Goal: Task Accomplishment & Management: Complete application form

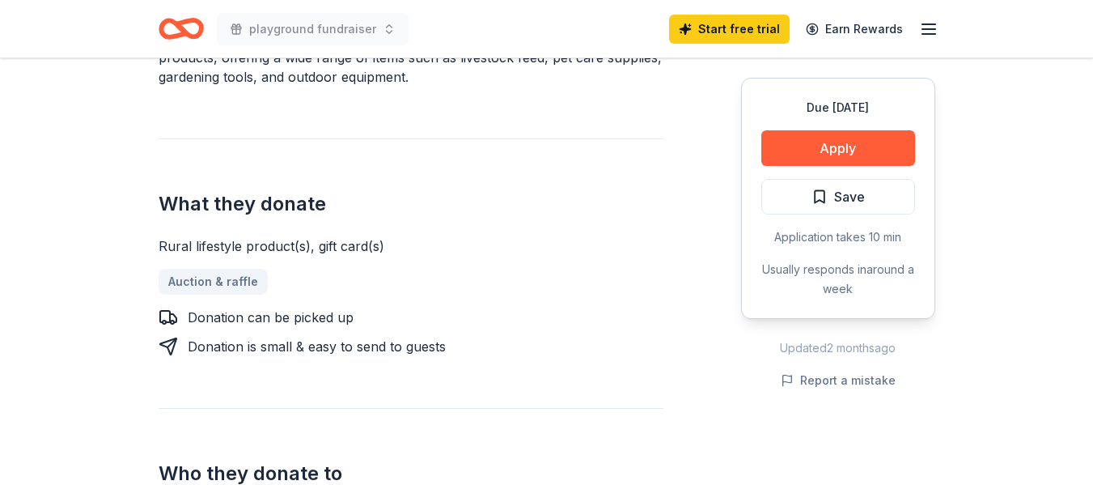
scroll to position [558, 0]
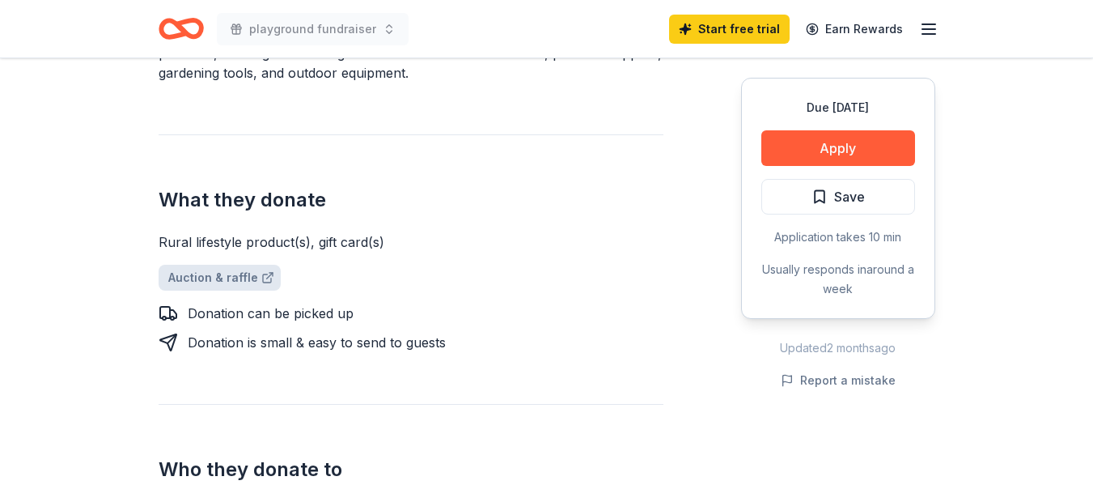
click at [207, 275] on link "Auction & raffle" at bounding box center [220, 278] width 122 height 26
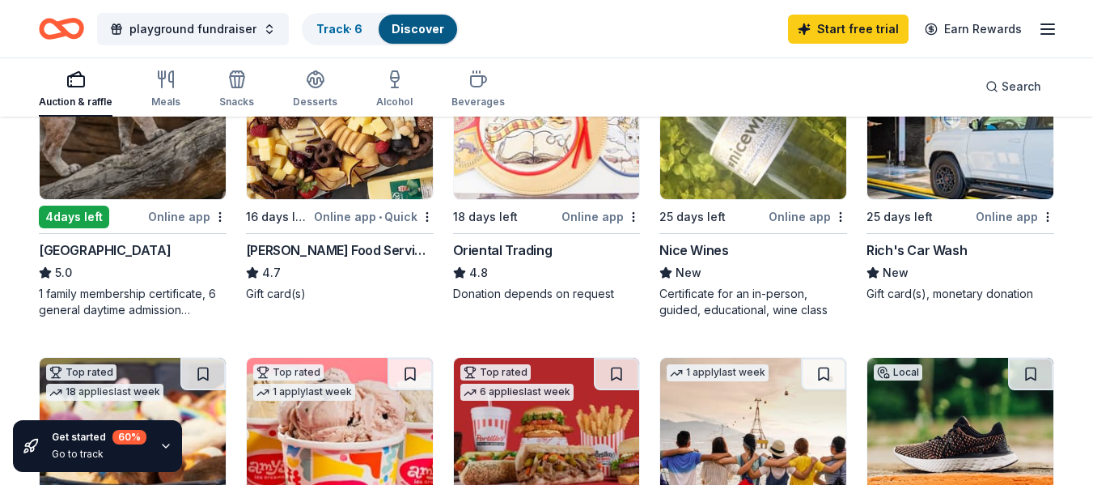
scroll to position [242, 0]
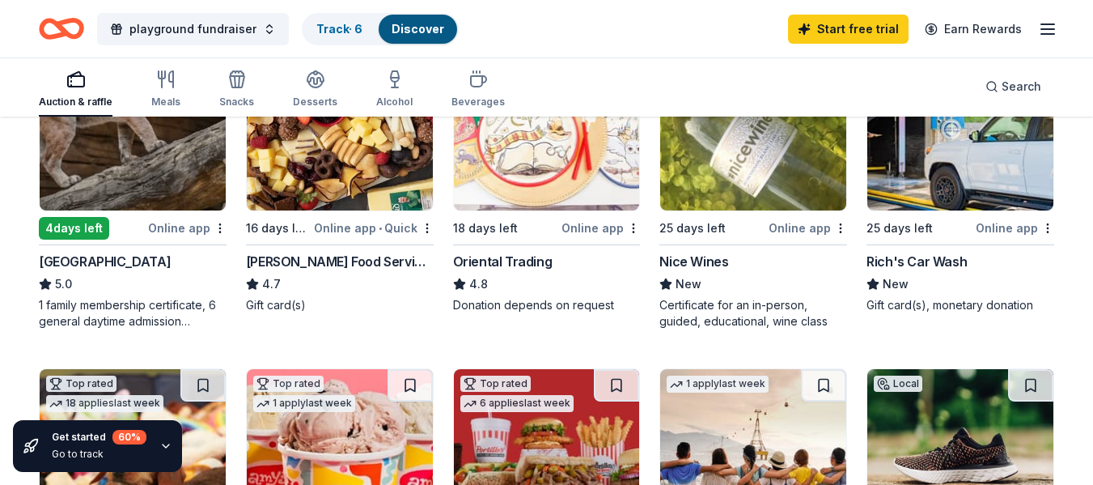
click at [163, 223] on div "Online app" at bounding box center [187, 228] width 78 height 20
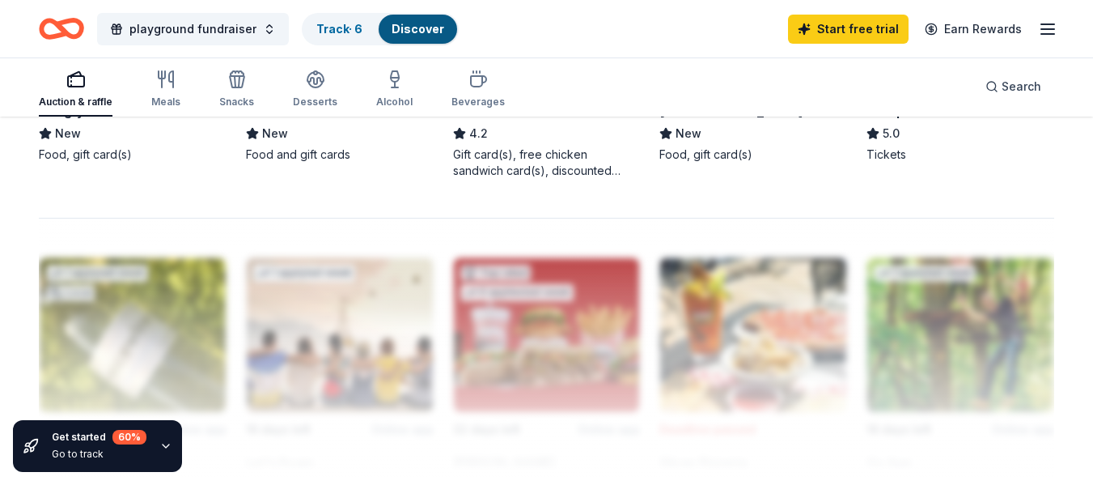
scroll to position [476, 0]
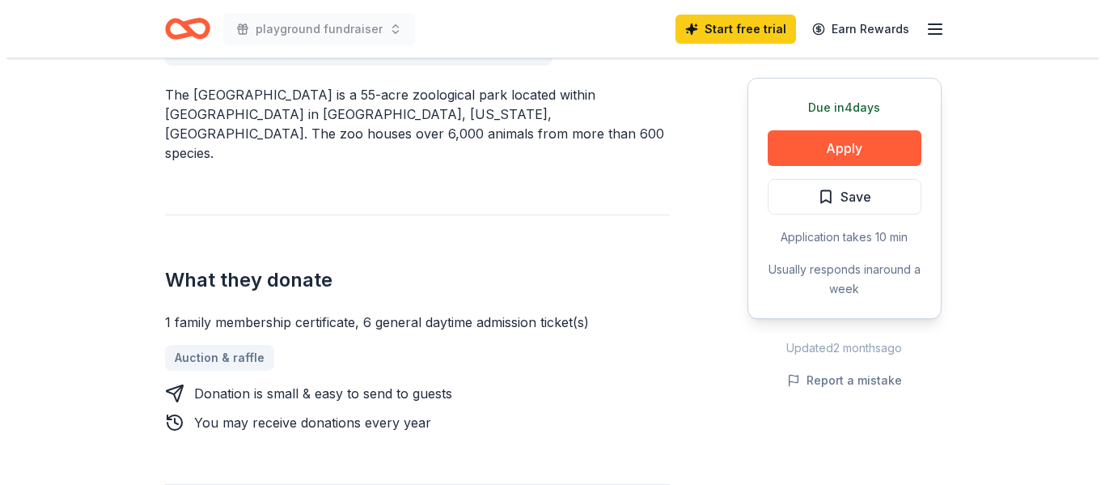
scroll to position [511, 0]
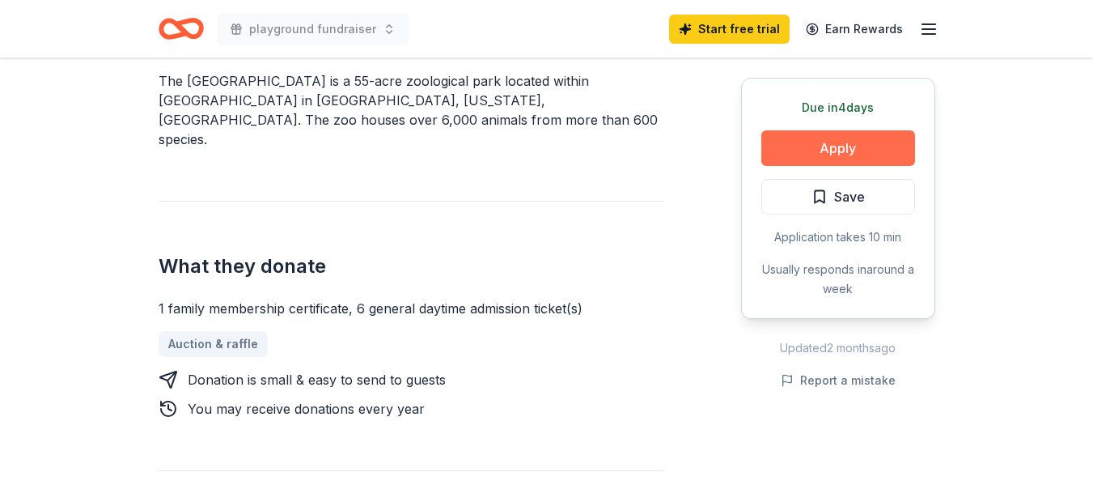
click at [830, 138] on button "Apply" at bounding box center [838, 148] width 154 height 36
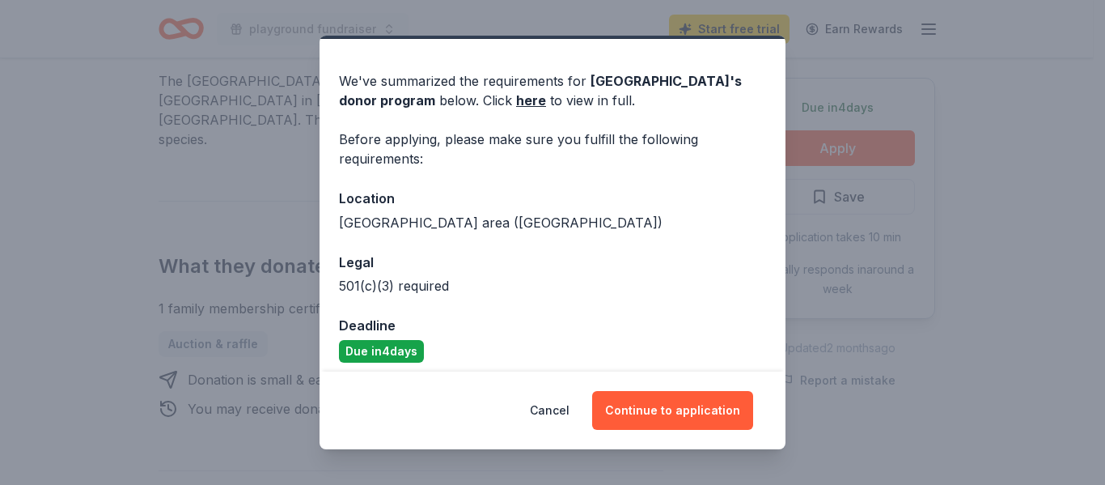
scroll to position [53, 0]
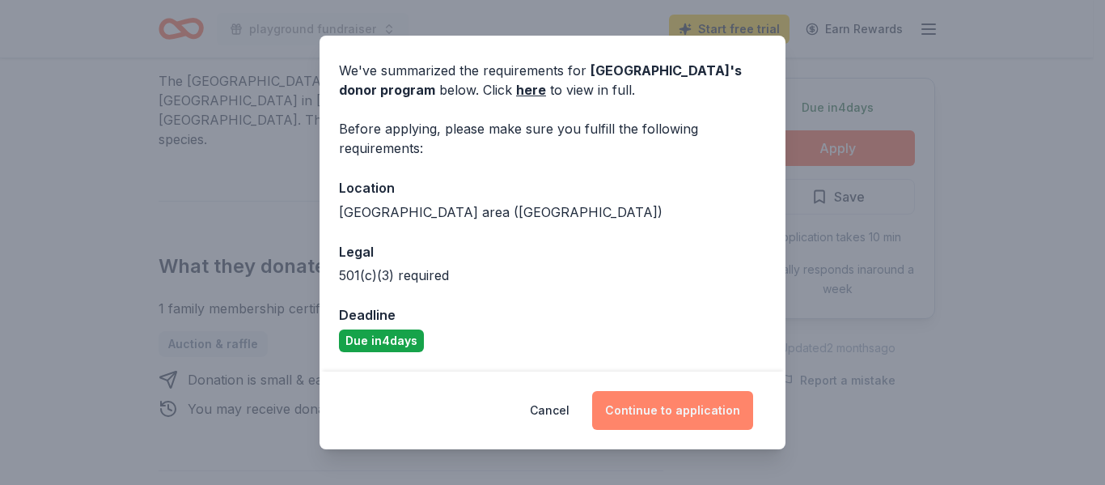
click at [672, 405] on button "Continue to application" at bounding box center [672, 410] width 161 height 39
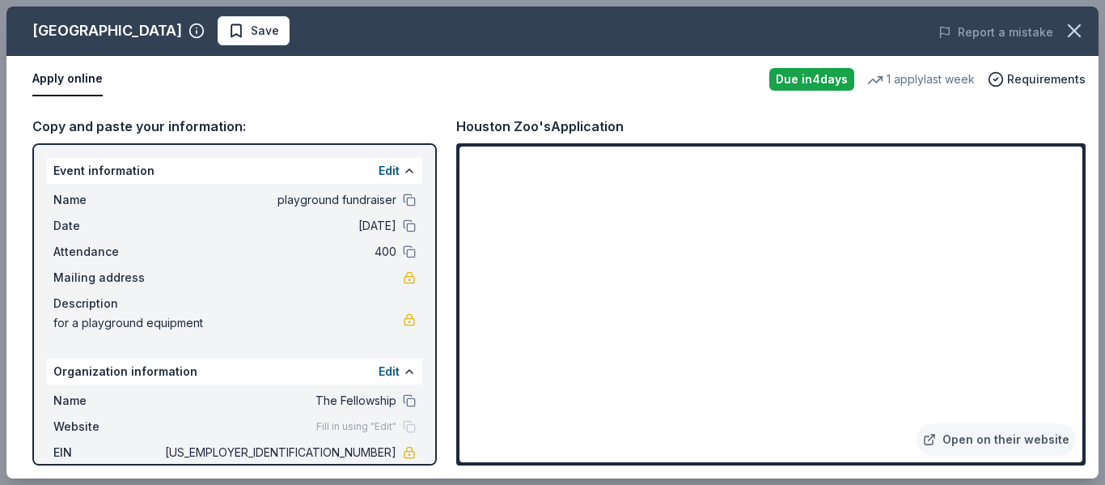
drag, startPoint x: 51, startPoint y: 163, endPoint x: 337, endPoint y: 320, distance: 327.0
click at [337, 320] on div "Event information Edit Name playground fundraiser Date 09/27/25 Attendance 400 …" at bounding box center [234, 248] width 375 height 181
drag, startPoint x: 337, startPoint y: 319, endPoint x: 241, endPoint y: 255, distance: 115.6
click at [241, 255] on span "400" at bounding box center [279, 251] width 235 height 19
drag, startPoint x: 311, startPoint y: 448, endPoint x: 413, endPoint y: 397, distance: 113.2
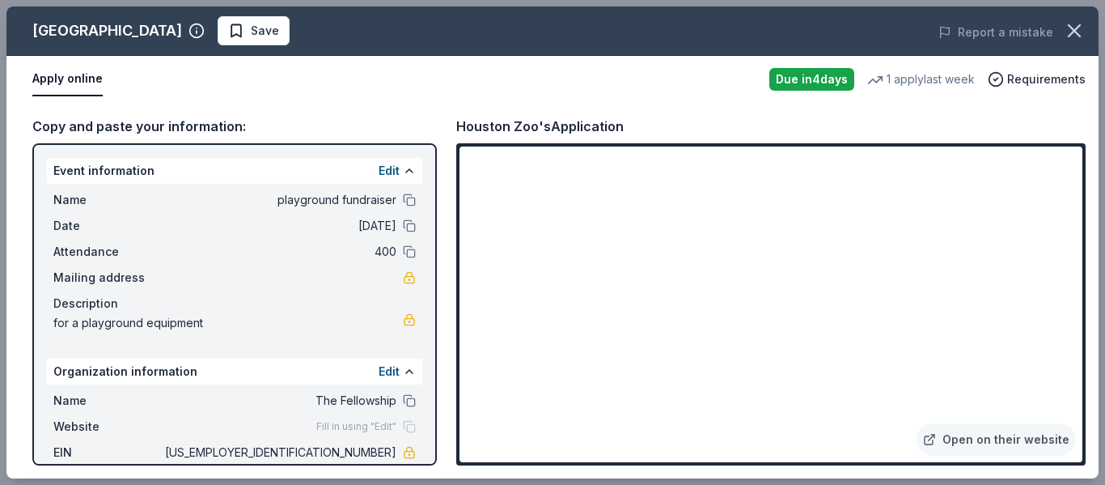
click at [362, 432] on div "Name The Fellowship Website Fill in using "Edit" EIN 47-4836606 Mission stateme…" at bounding box center [234, 468] width 375 height 168
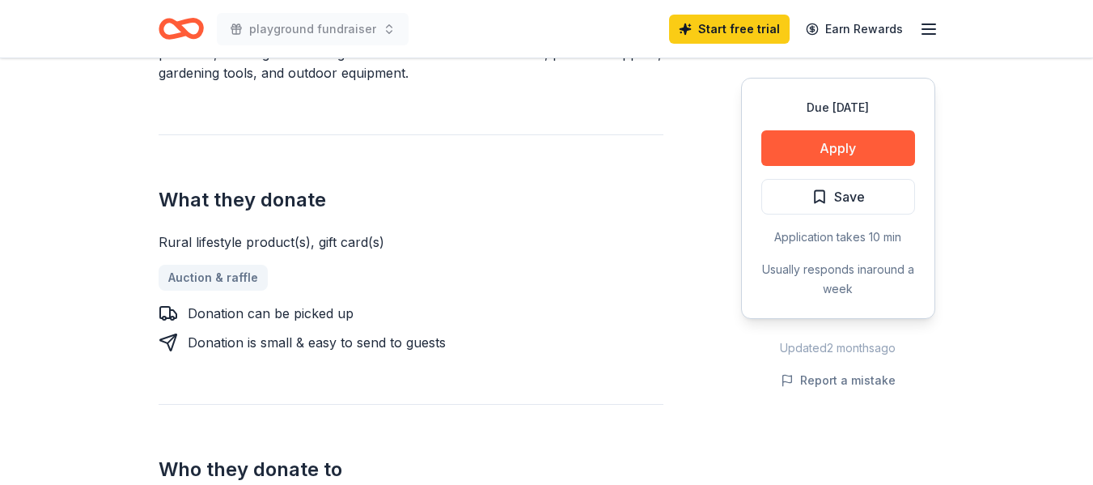
scroll to position [558, 0]
